Goal: Navigation & Orientation: Go to known website

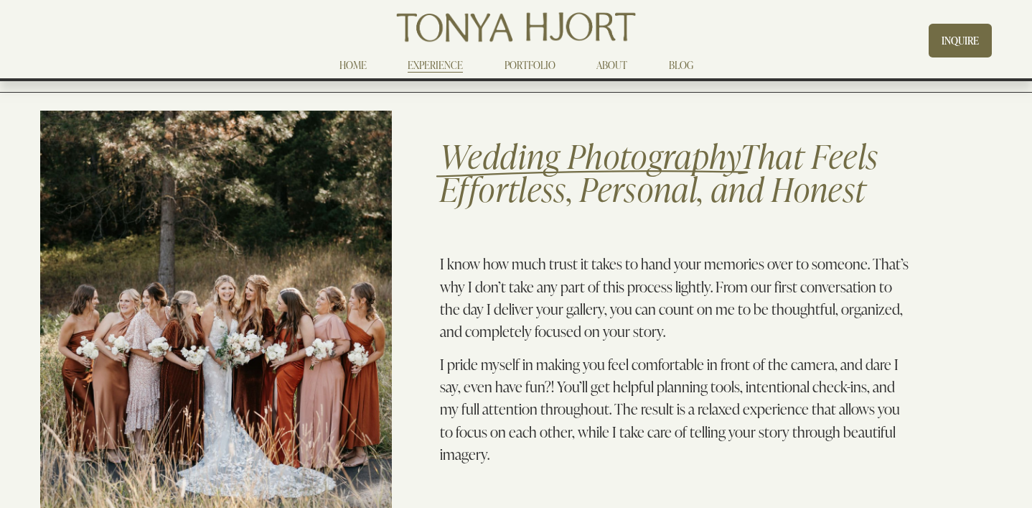
scroll to position [3169, 0]
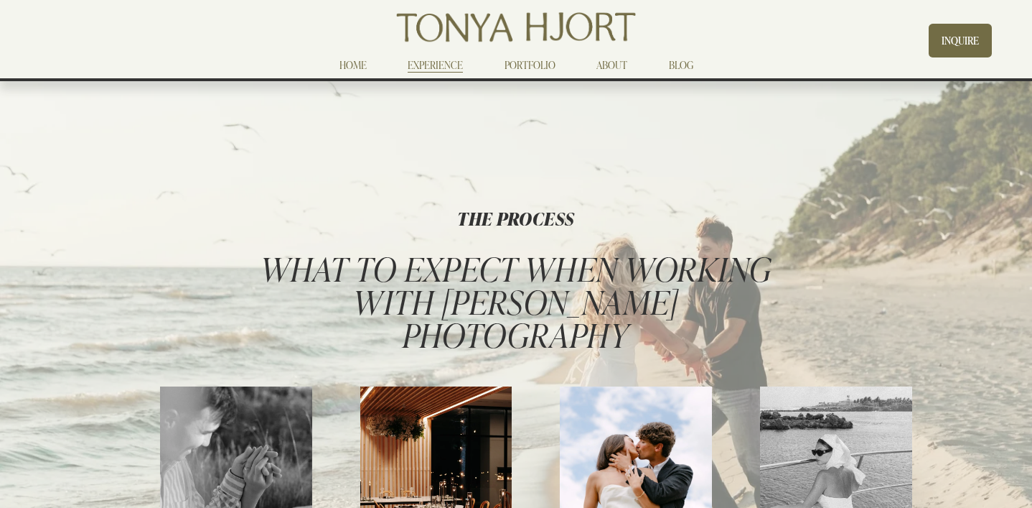
click at [342, 80] on div "Skip to Content HOME EXPERIENCE PORTFOLIO" at bounding box center [516, 40] width 1032 height 81
click at [346, 73] on link "HOME" at bounding box center [353, 65] width 27 height 17
